Goal: Transaction & Acquisition: Purchase product/service

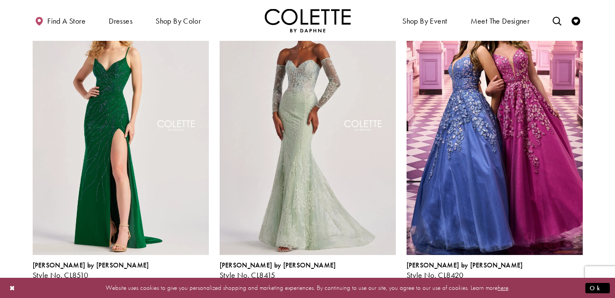
scroll to position [724, 0]
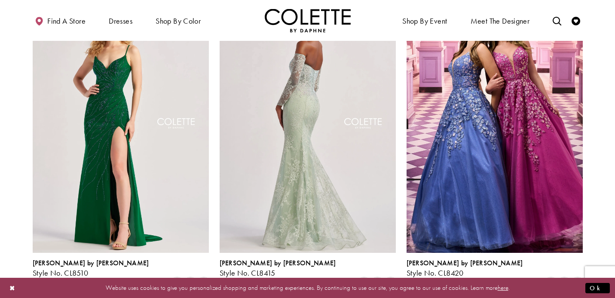
click at [332, 152] on img "Visit Colette by Daphne Style No. CL8415 Page" at bounding box center [308, 125] width 176 height 256
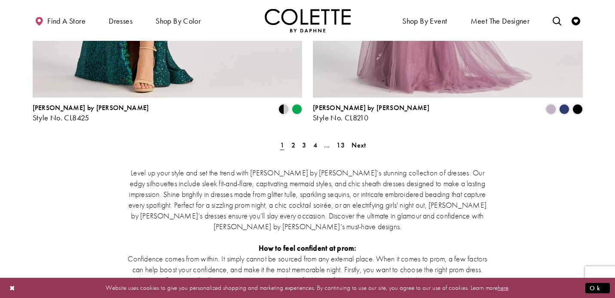
scroll to position [1679, 0]
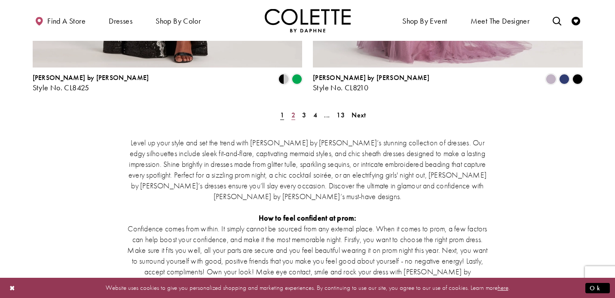
click at [292, 110] on span "2" at bounding box center [293, 114] width 4 height 9
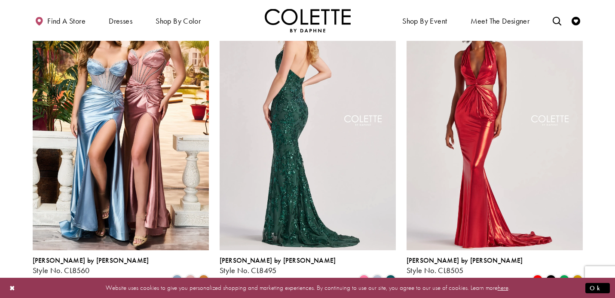
scroll to position [418, 0]
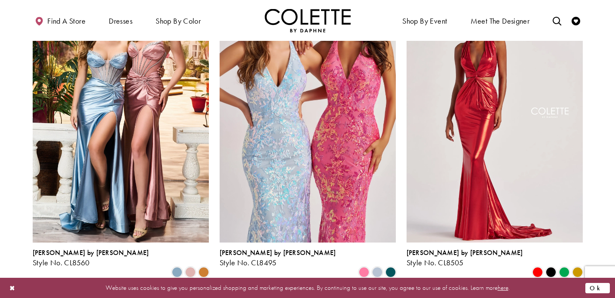
click at [603, 289] on button "Ok" at bounding box center [597, 287] width 24 height 11
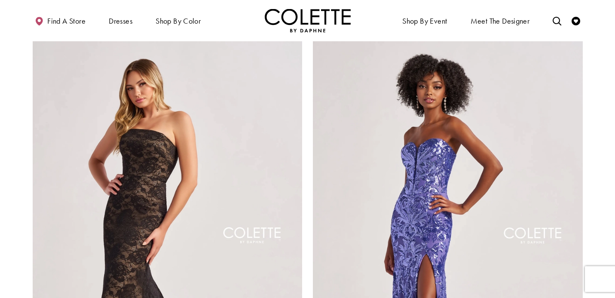
scroll to position [1314, 0]
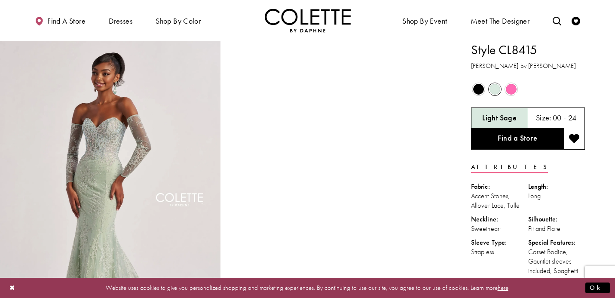
click at [482, 94] on span "Product color controls state depends on size chosen" at bounding box center [478, 89] width 11 height 11
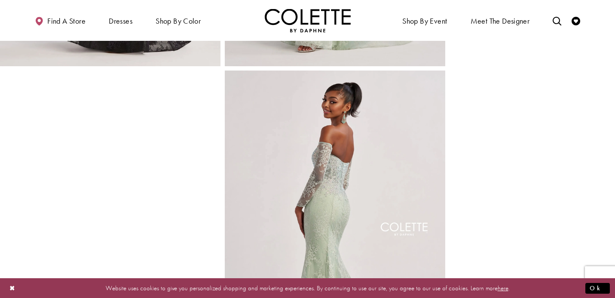
scroll to position [349, 0]
